Goal: Find specific page/section: Find specific page/section

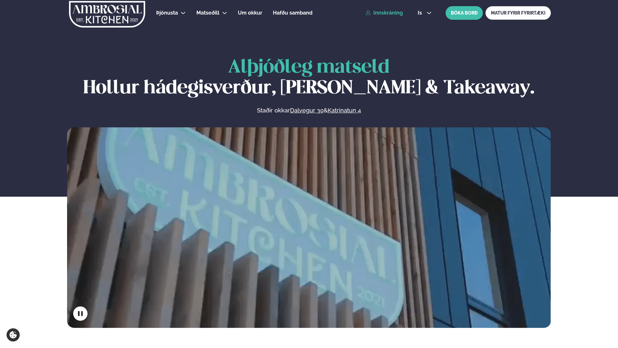
click at [383, 12] on link "Innskráning" at bounding box center [383, 13] width 37 height 6
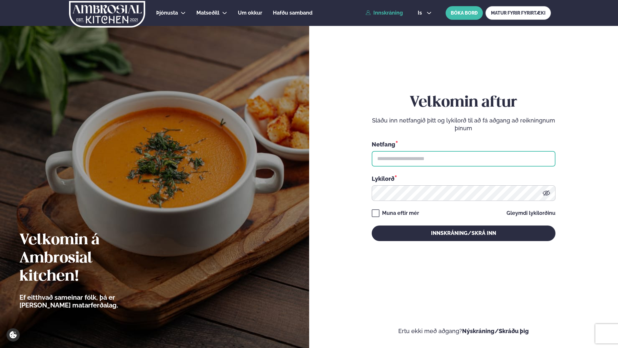
type input "**********"
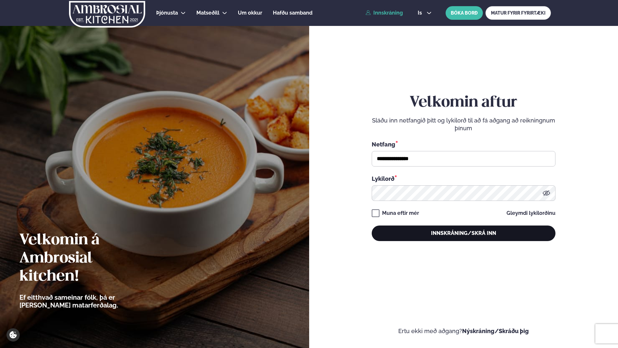
click at [425, 239] on button "Innskráning/Skrá inn" at bounding box center [463, 233] width 184 height 16
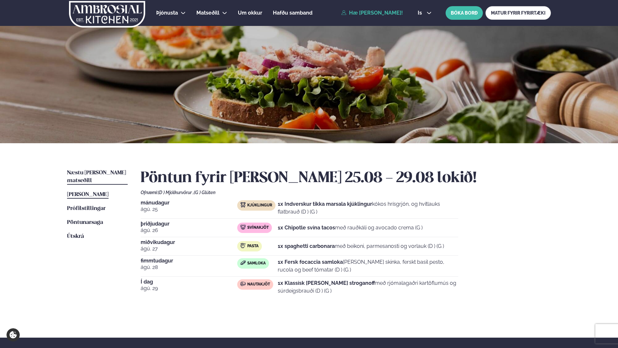
click at [105, 172] on span "Næstu [PERSON_NAME] matseðill" at bounding box center [96, 176] width 59 height 13
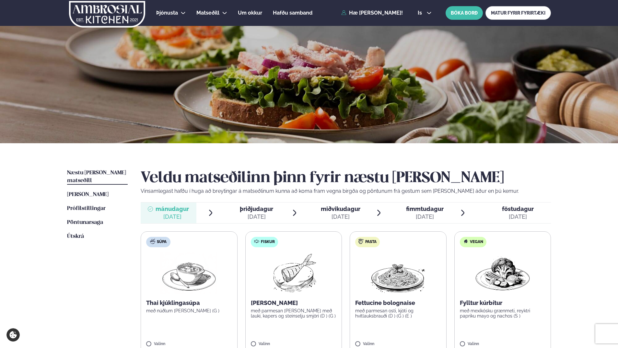
click at [75, 192] on span "[PERSON_NAME]" at bounding box center [87, 195] width 41 height 6
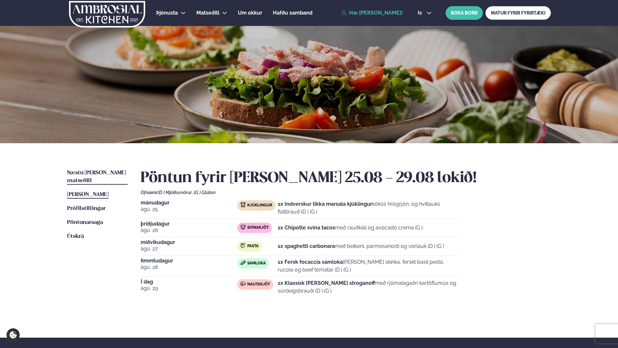
click at [85, 177] on ul "Næstu [PERSON_NAME] matseðill Næsta vika [PERSON_NAME] matseðill [PERSON_NAME] …" at bounding box center [97, 241] width 61 height 145
click at [89, 173] on span "Næstu [PERSON_NAME] matseðill" at bounding box center [96, 176] width 59 height 13
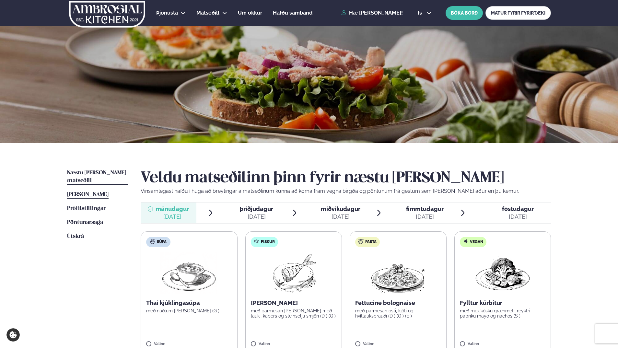
click at [76, 192] on span "[PERSON_NAME]" at bounding box center [87, 195] width 41 height 6
